Goal: Information Seeking & Learning: Learn about a topic

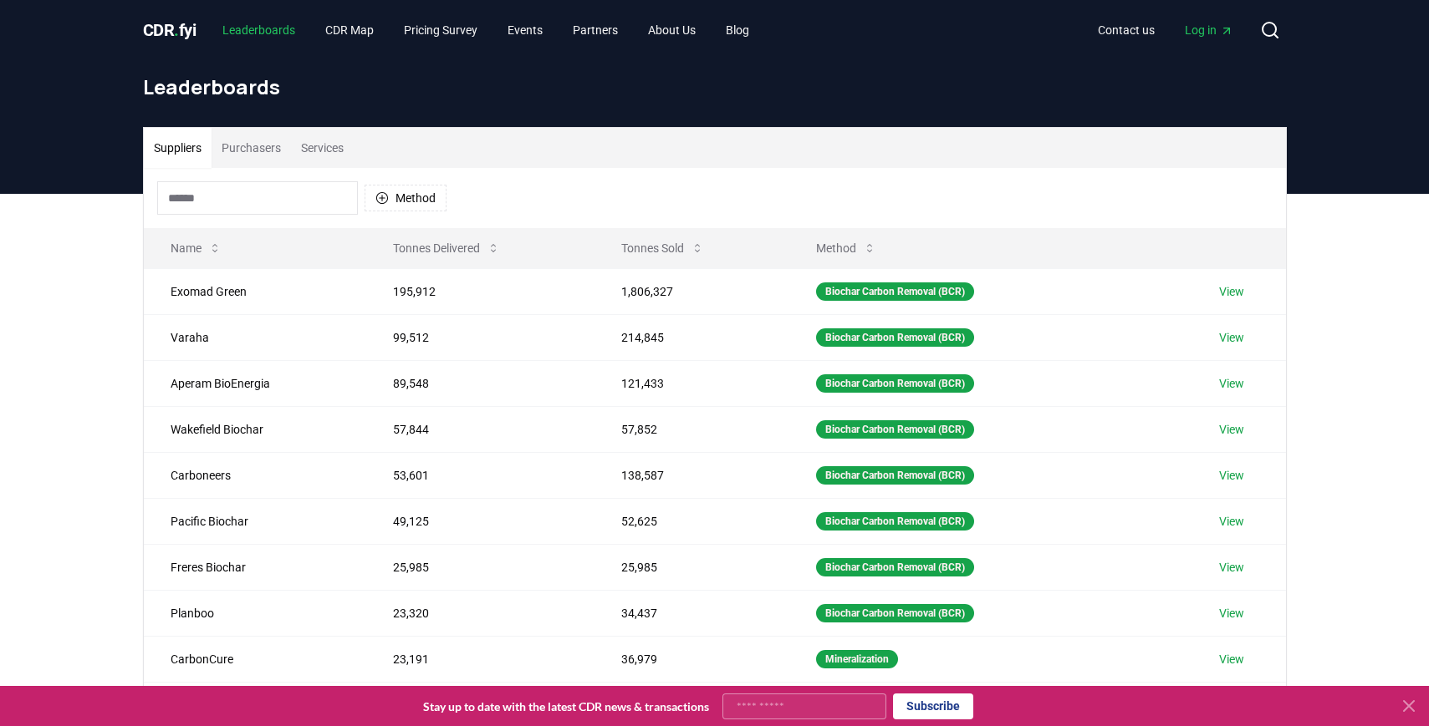
click at [273, 26] on link "Leaderboards" at bounding box center [258, 30] width 99 height 30
click at [1231, 290] on link "View" at bounding box center [1231, 291] width 25 height 17
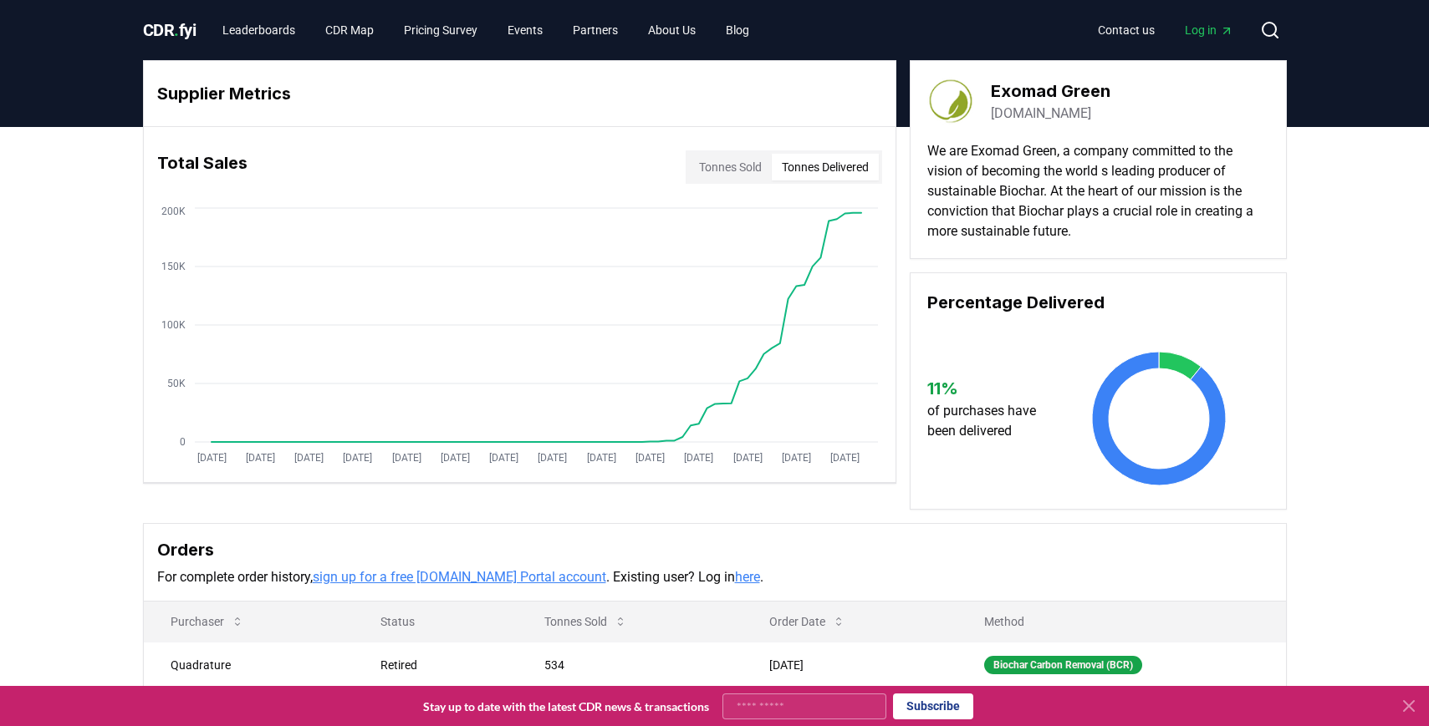
click at [809, 169] on button "Tonnes Delivered" at bounding box center [825, 167] width 107 height 27
click at [275, 28] on link "Leaderboards" at bounding box center [258, 30] width 99 height 30
